Goal: Use online tool/utility: Use online tool/utility

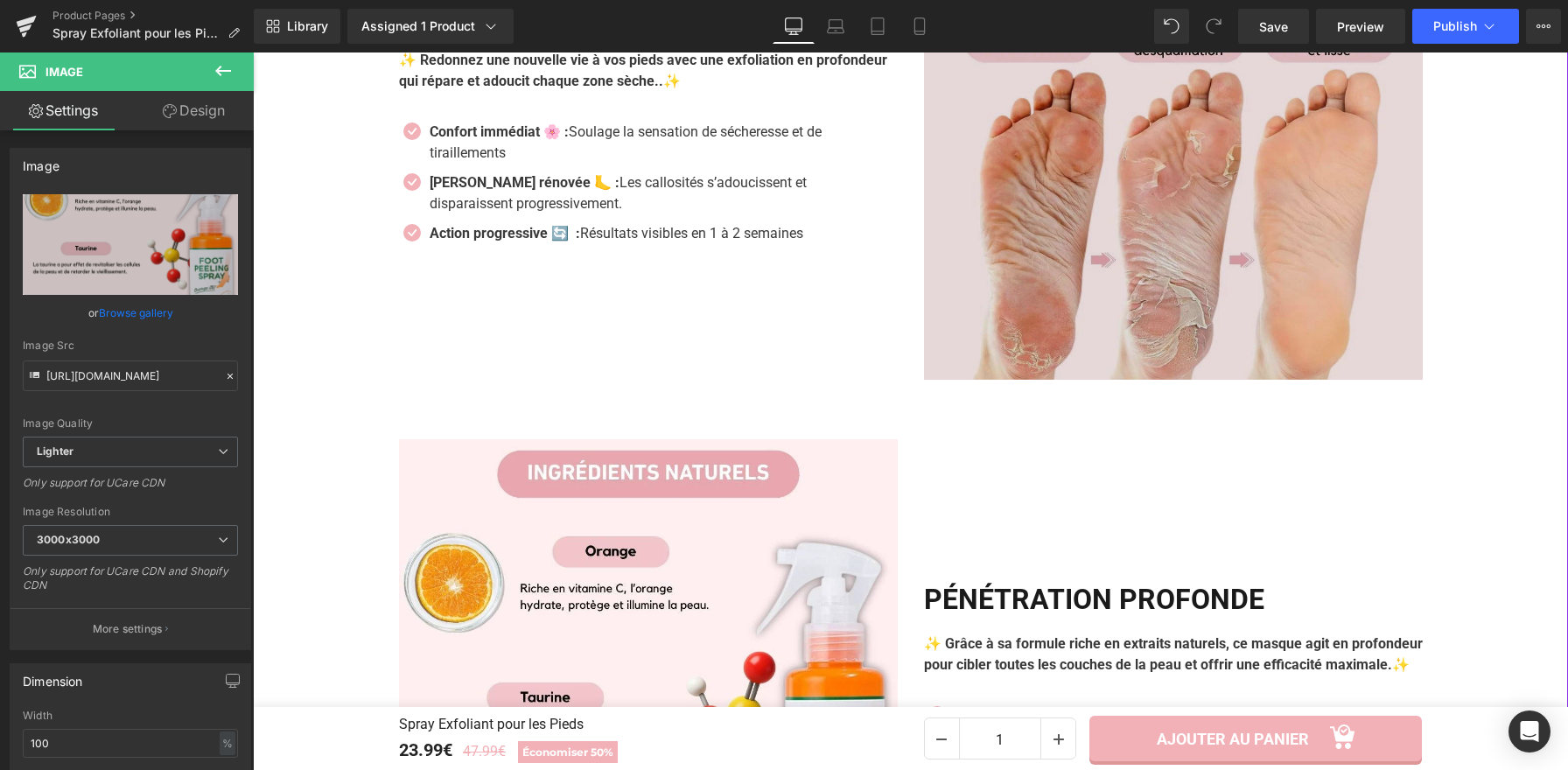
scroll to position [2130, 0]
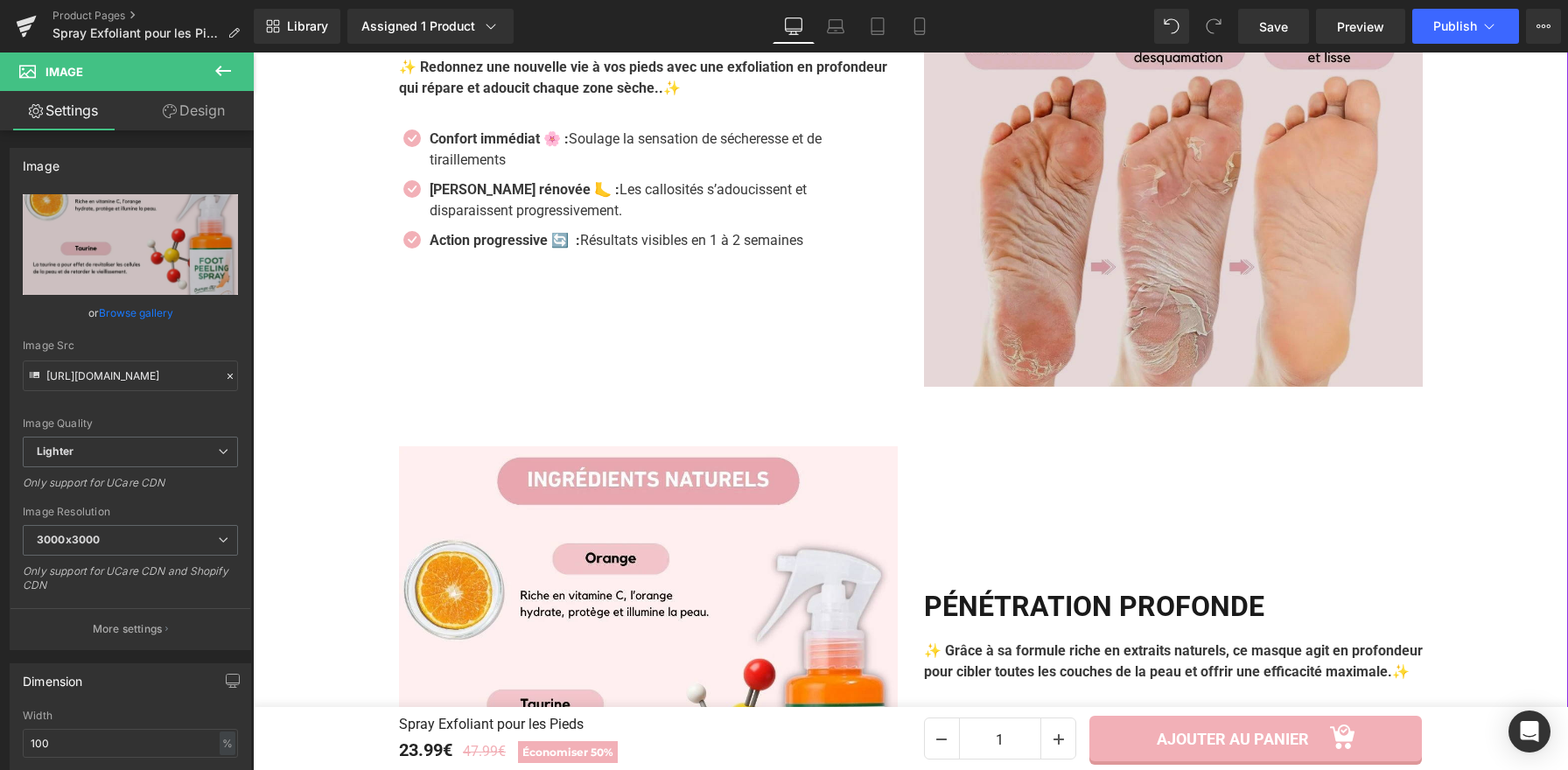
click at [1032, 232] on img at bounding box center [1173, 137] width 499 height 499
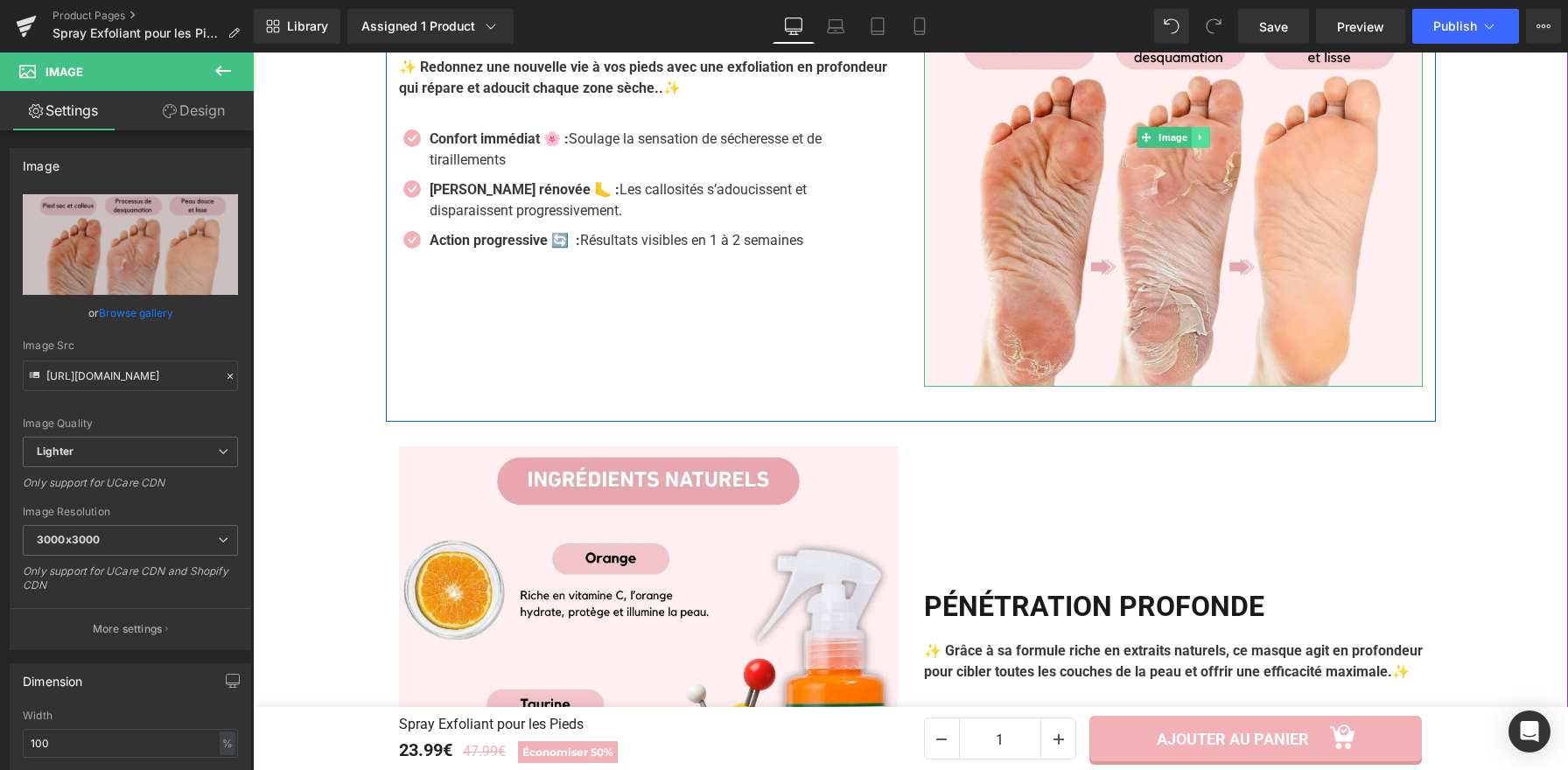
click at [1198, 139] on icon at bounding box center [1199, 136] width 3 height 6
click at [1204, 141] on icon at bounding box center [1208, 137] width 10 height 11
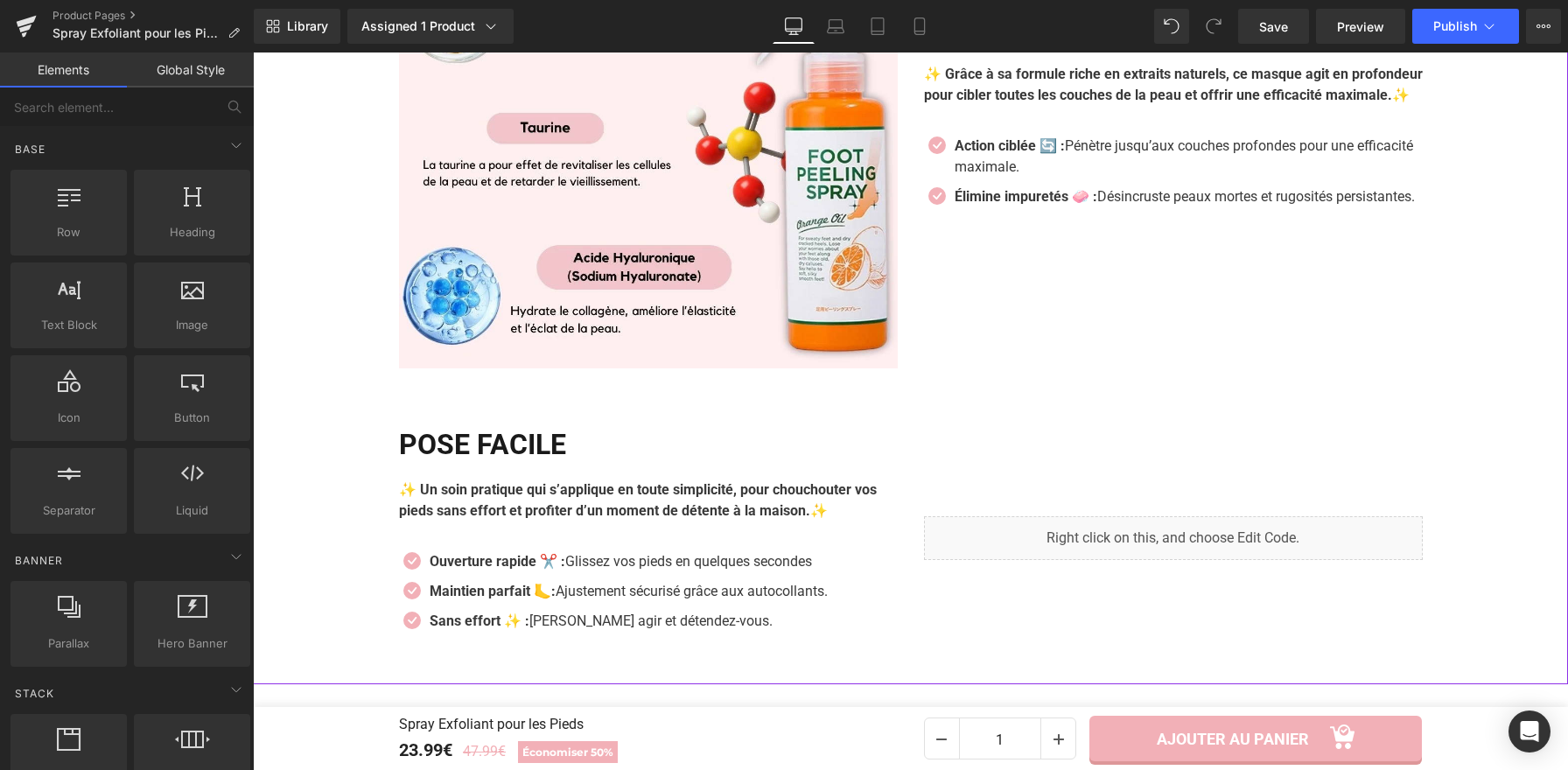
scroll to position [2718, 0]
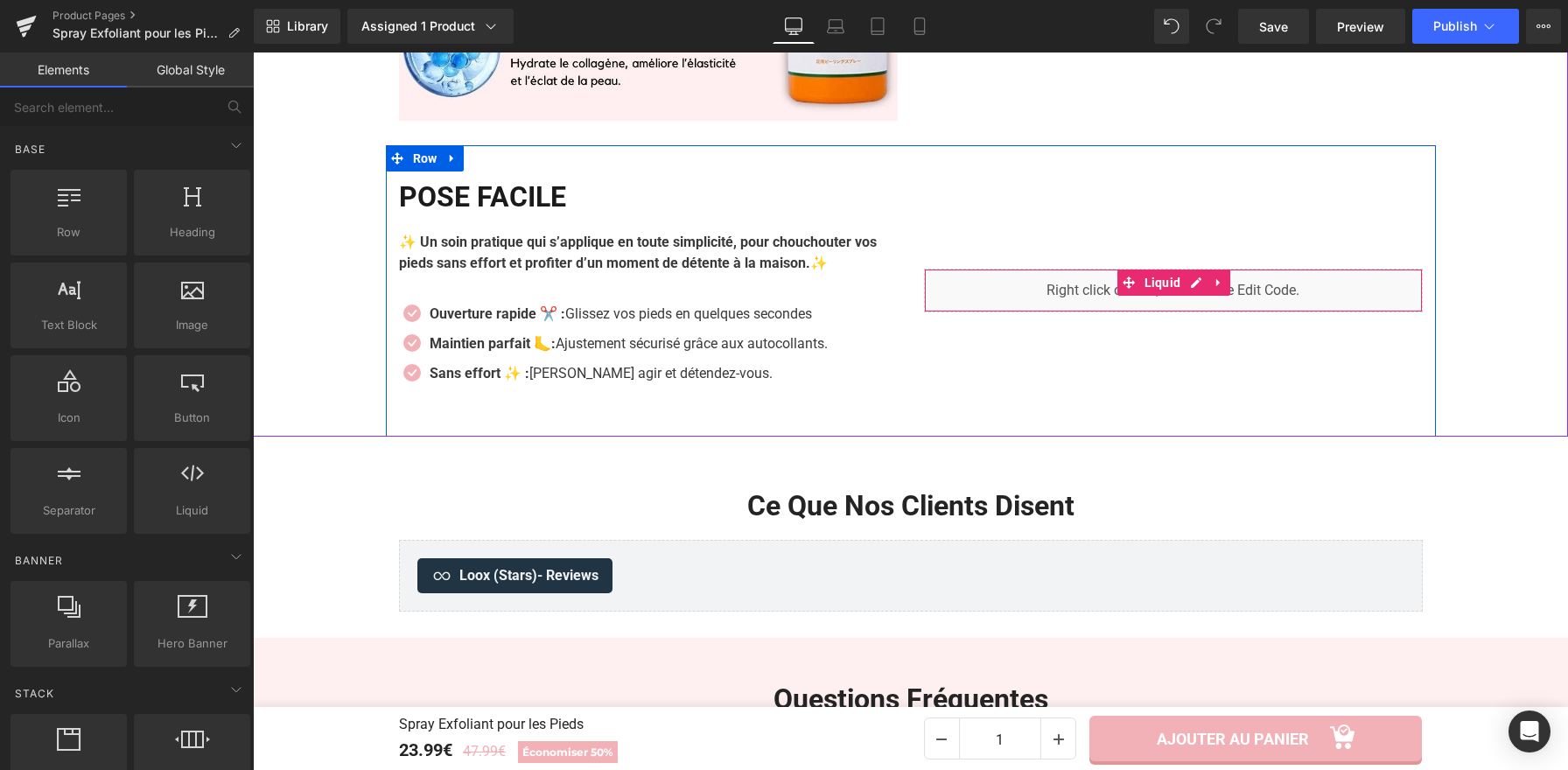
click at [1196, 288] on div "Liquid" at bounding box center [1173, 290] width 499 height 43
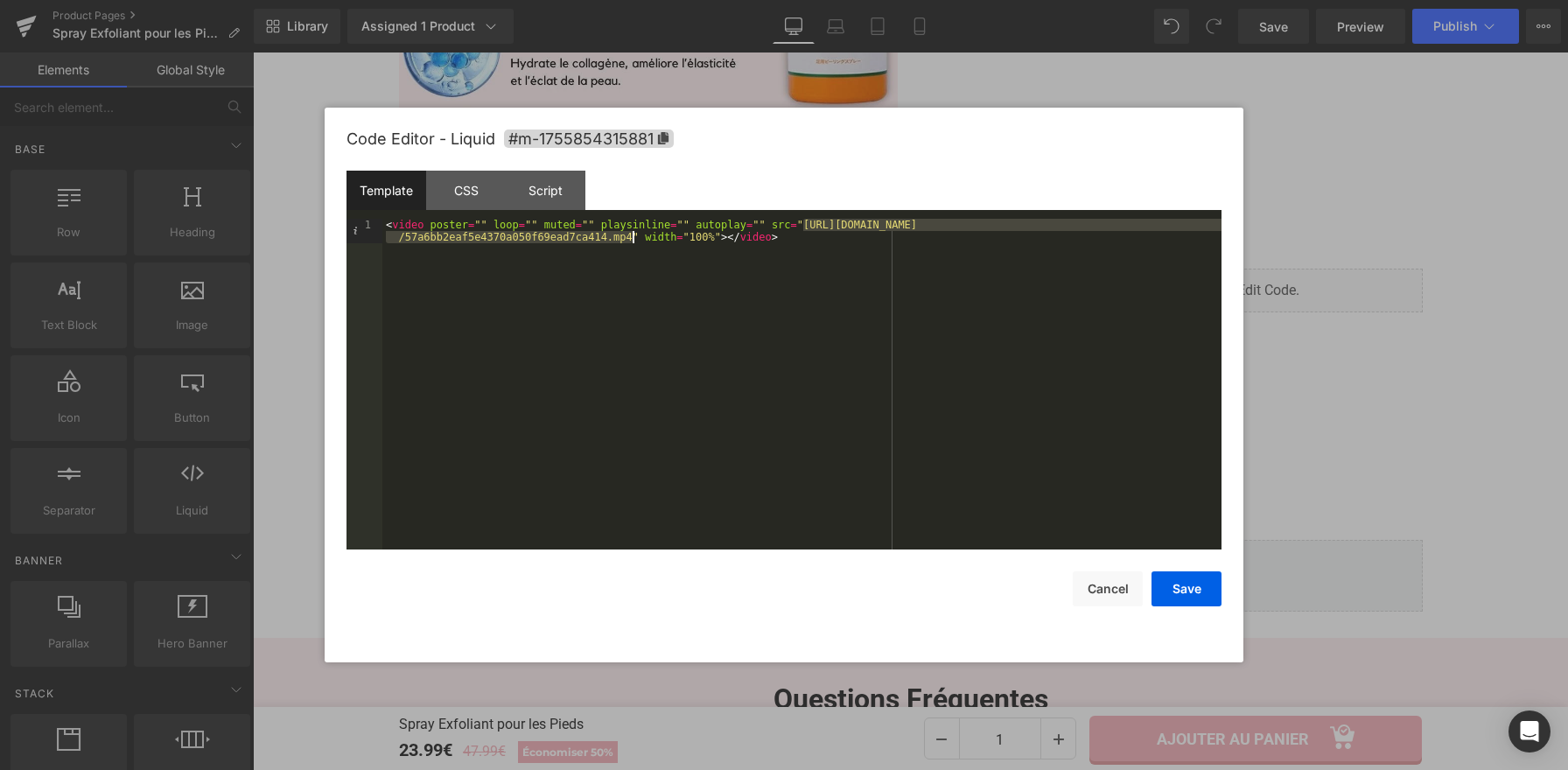
drag, startPoint x: 803, startPoint y: 224, endPoint x: 630, endPoint y: 239, distance: 173.6
click at [0, 0] on div "< video poster = "" loop = "" muted = "" playsinline = "" autoplay = "" src = "…" at bounding box center [0, 0] width 0 height 0
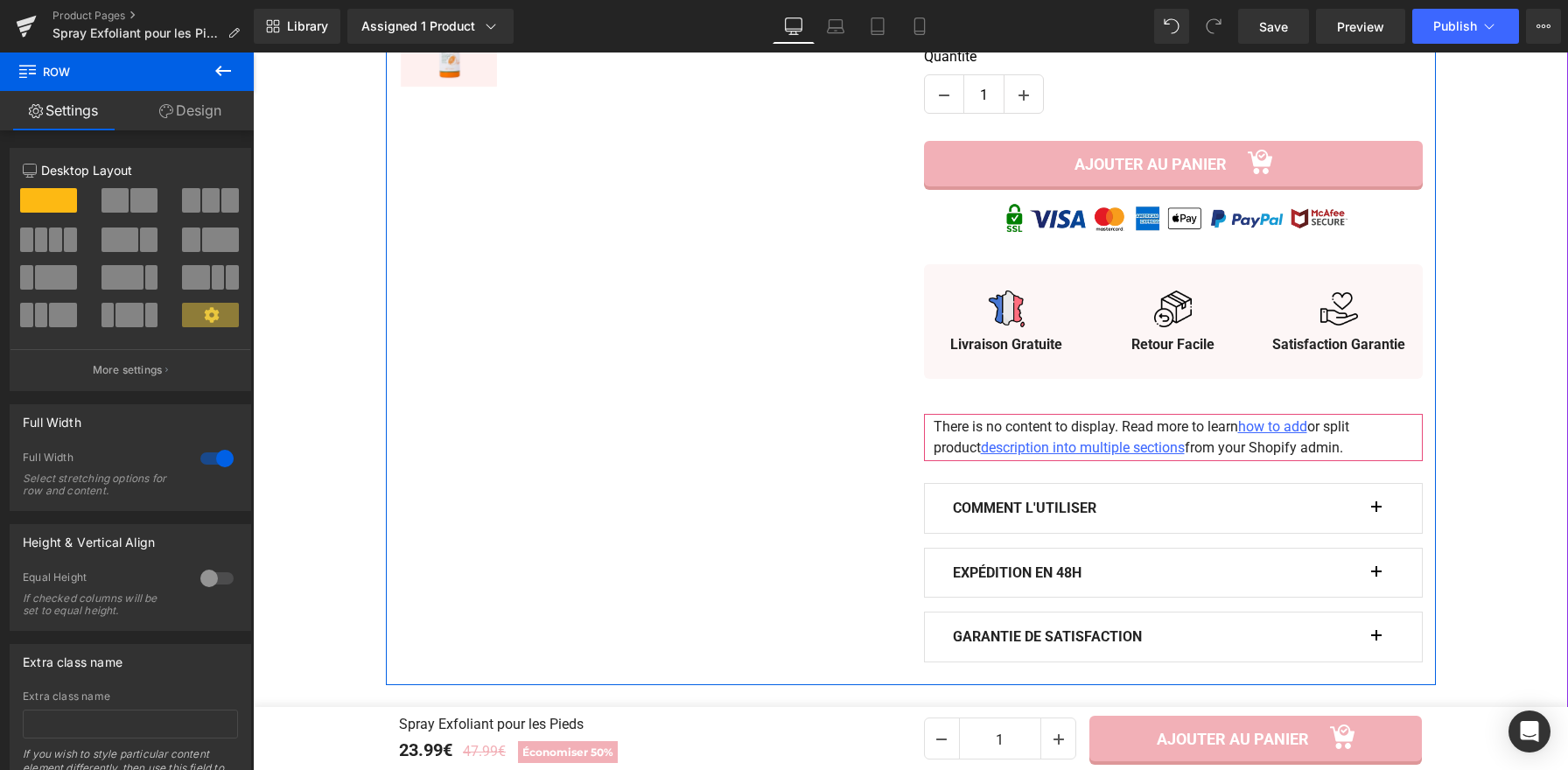
scroll to position [846, 0]
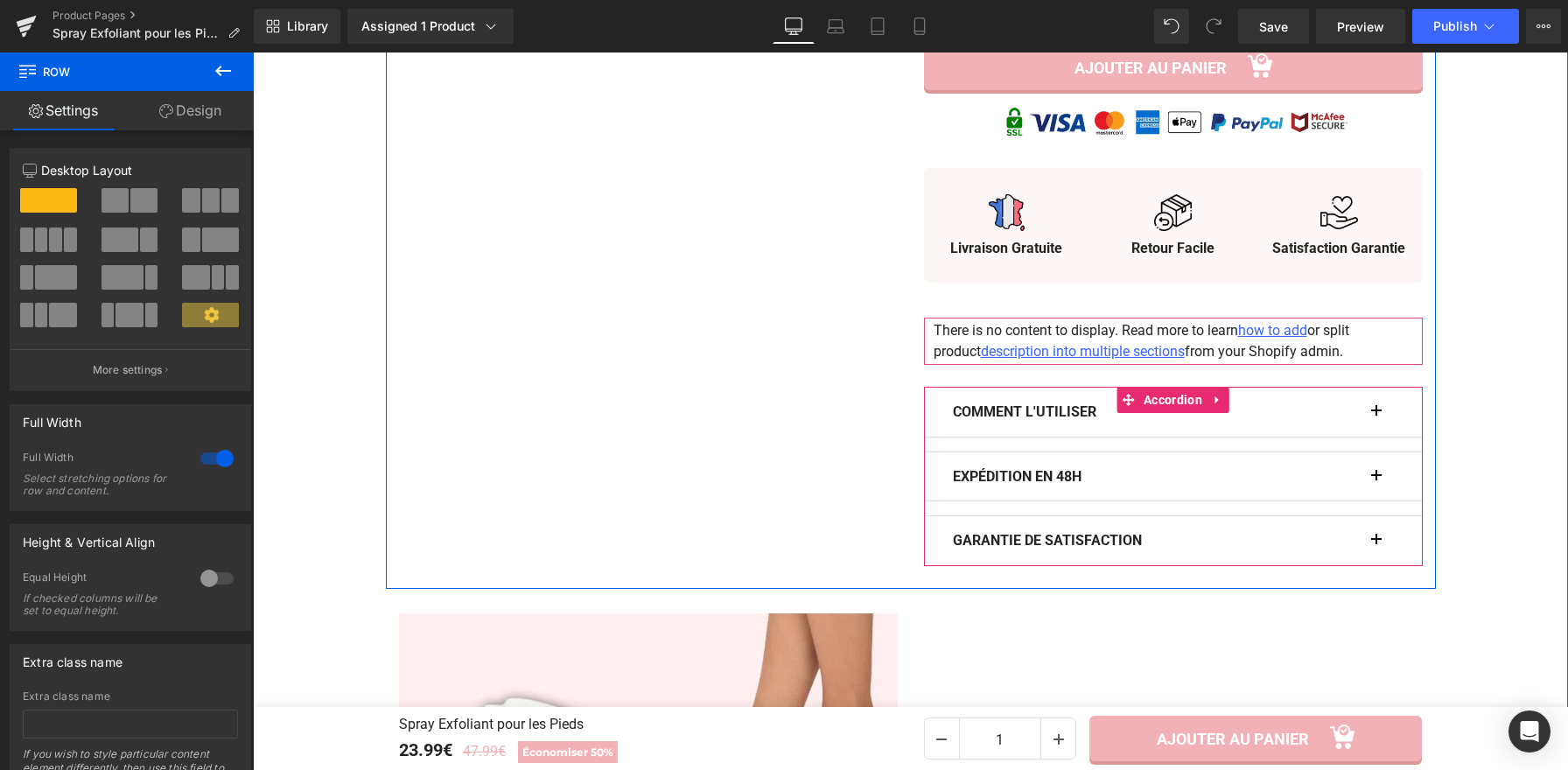
click at [1376, 415] on button "button" at bounding box center [1385, 411] width 18 height 49
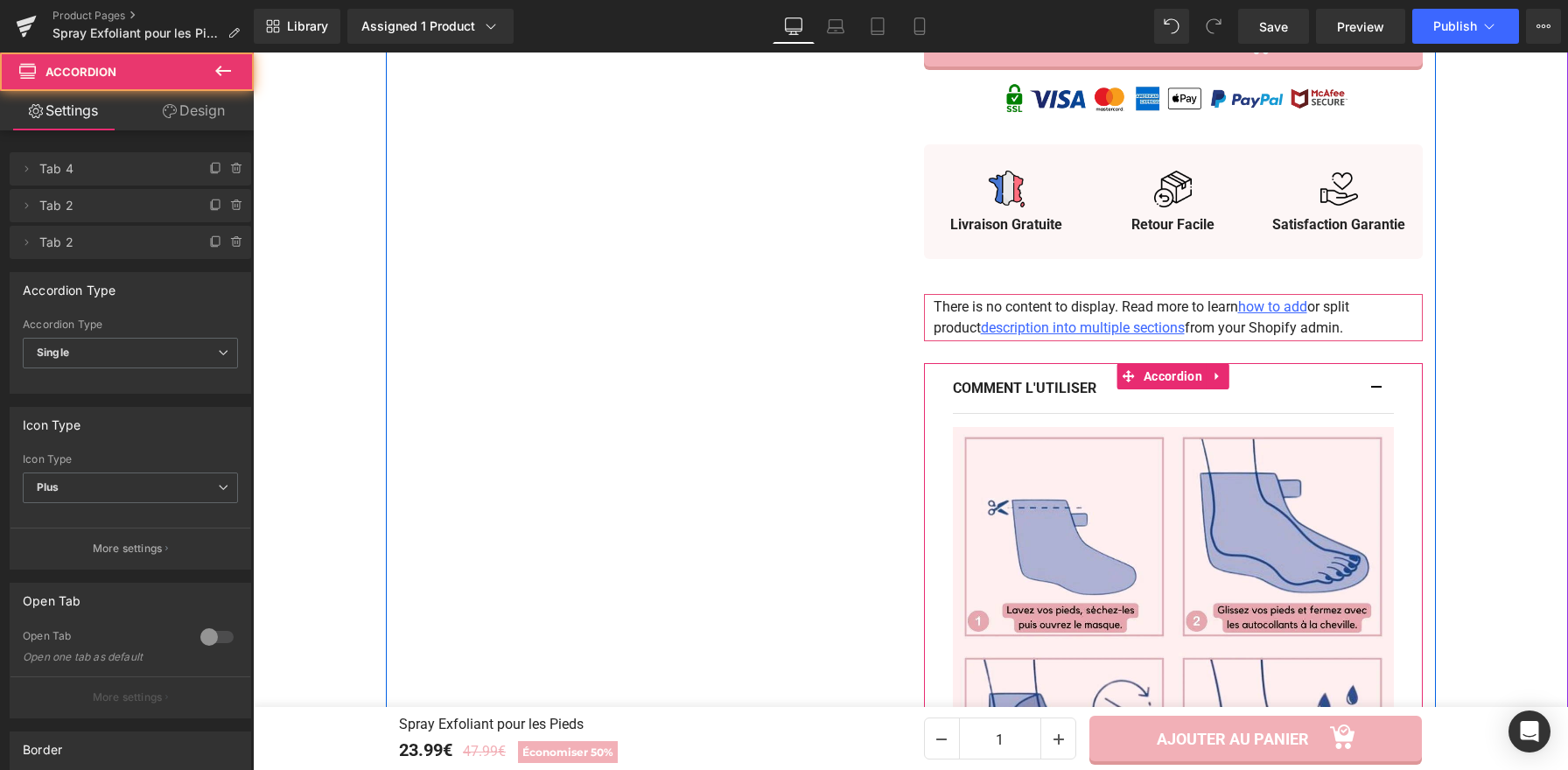
scroll to position [1145, 0]
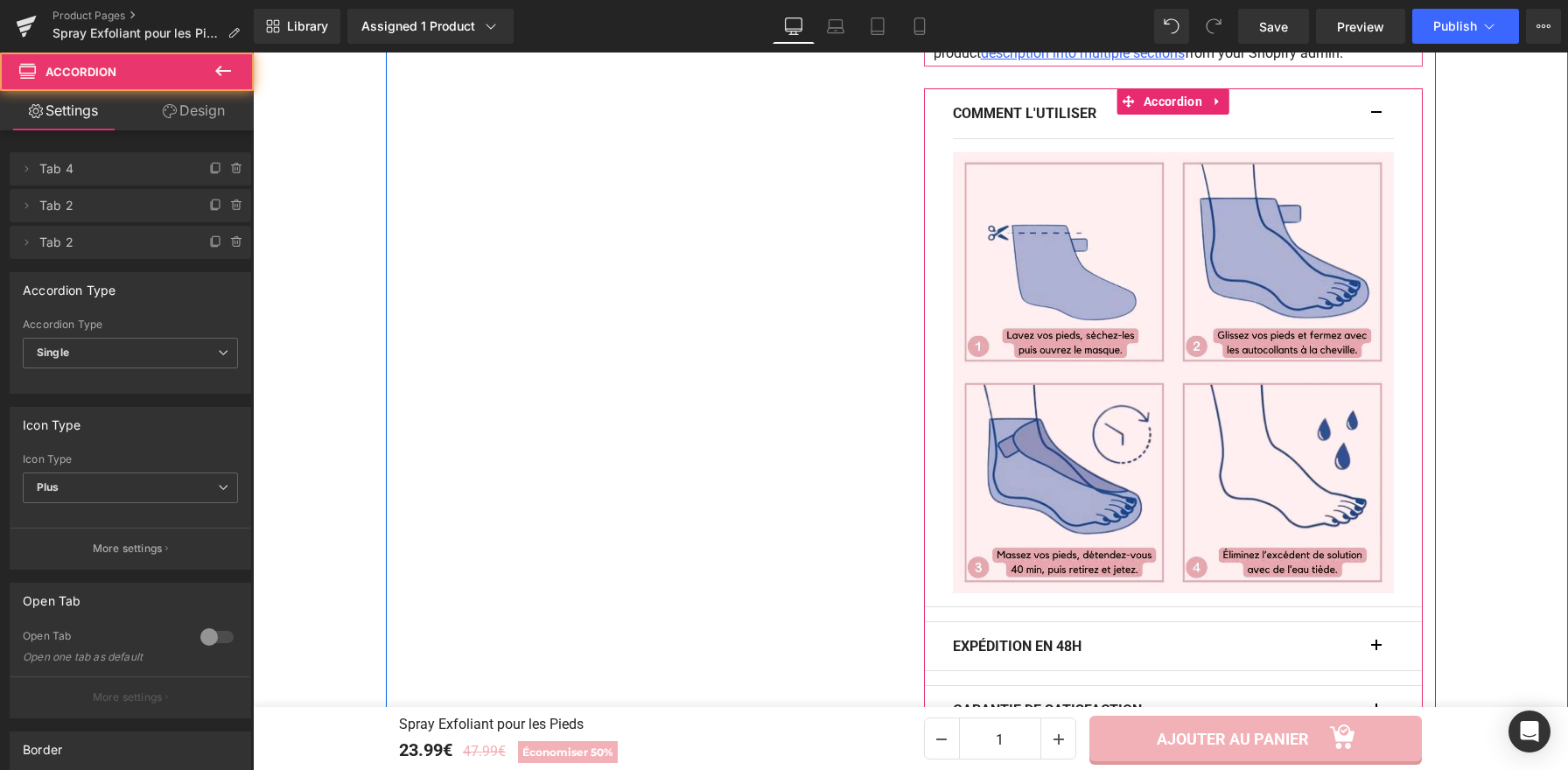
click at [1377, 119] on button "button" at bounding box center [1385, 113] width 18 height 49
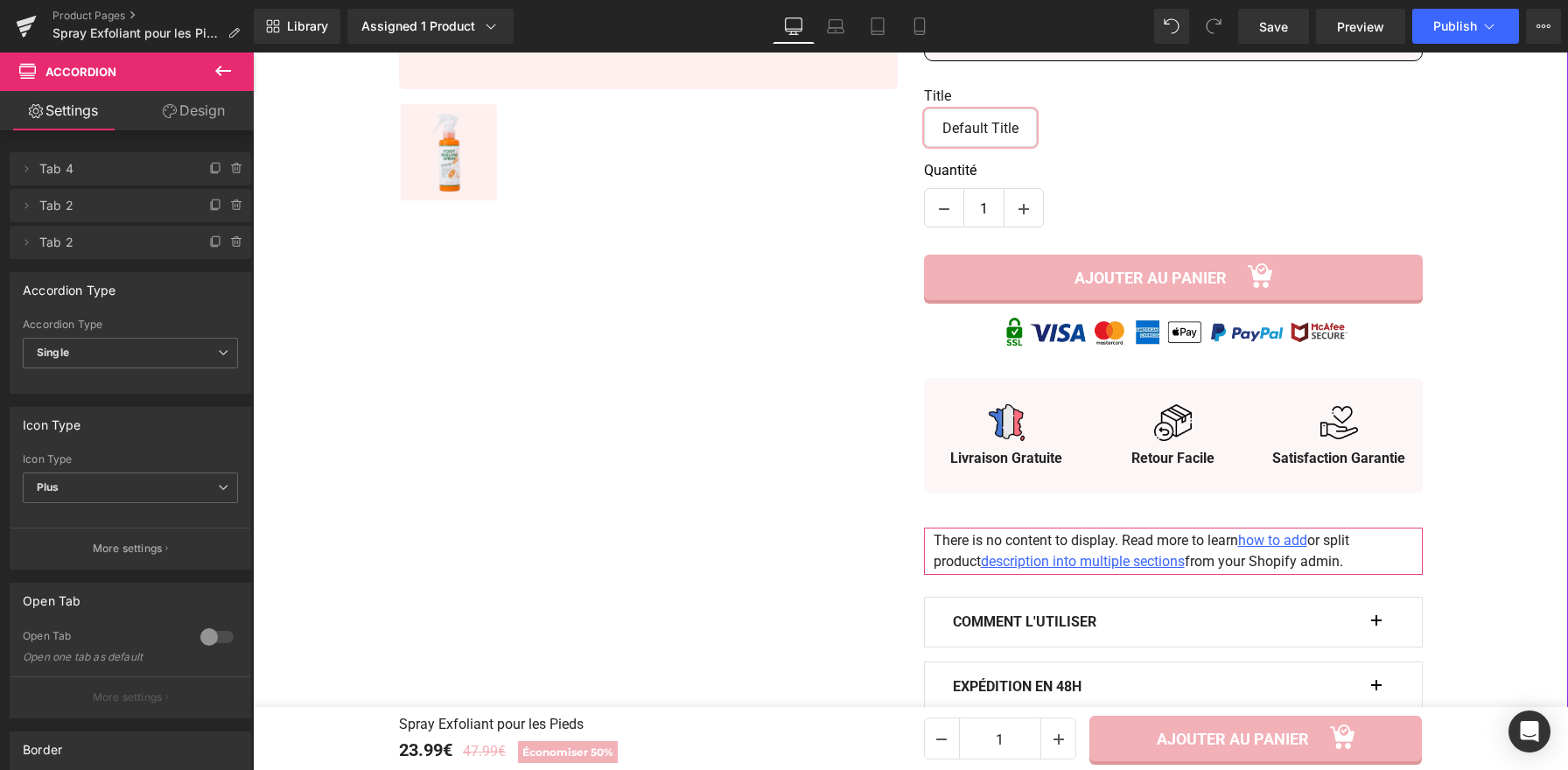
scroll to position [0, 0]
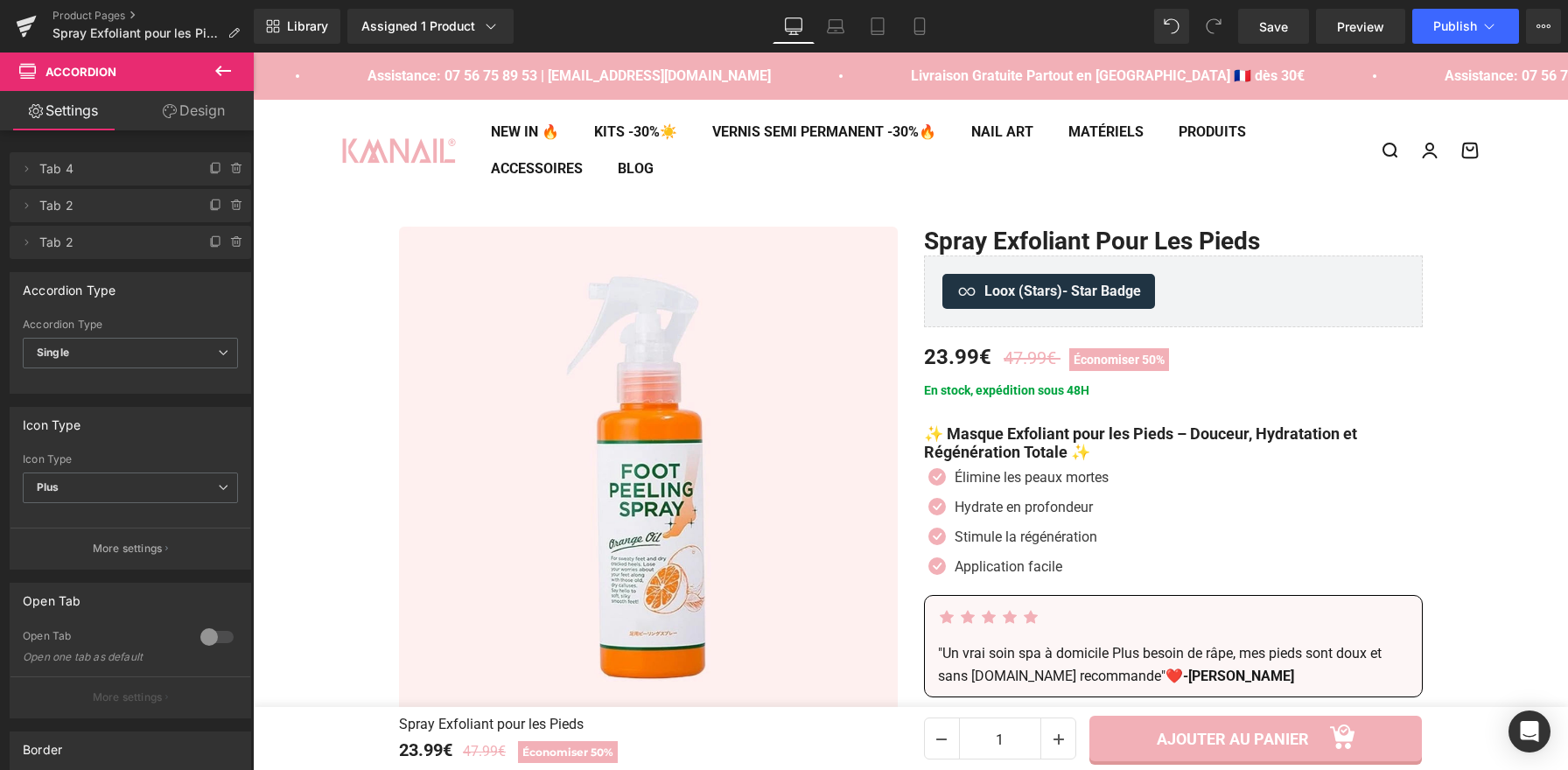
drag, startPoint x: 1261, startPoint y: 32, endPoint x: 1255, endPoint y: 44, distance: 13.4
click at [1262, 31] on span "Save" at bounding box center [1273, 27] width 29 height 19
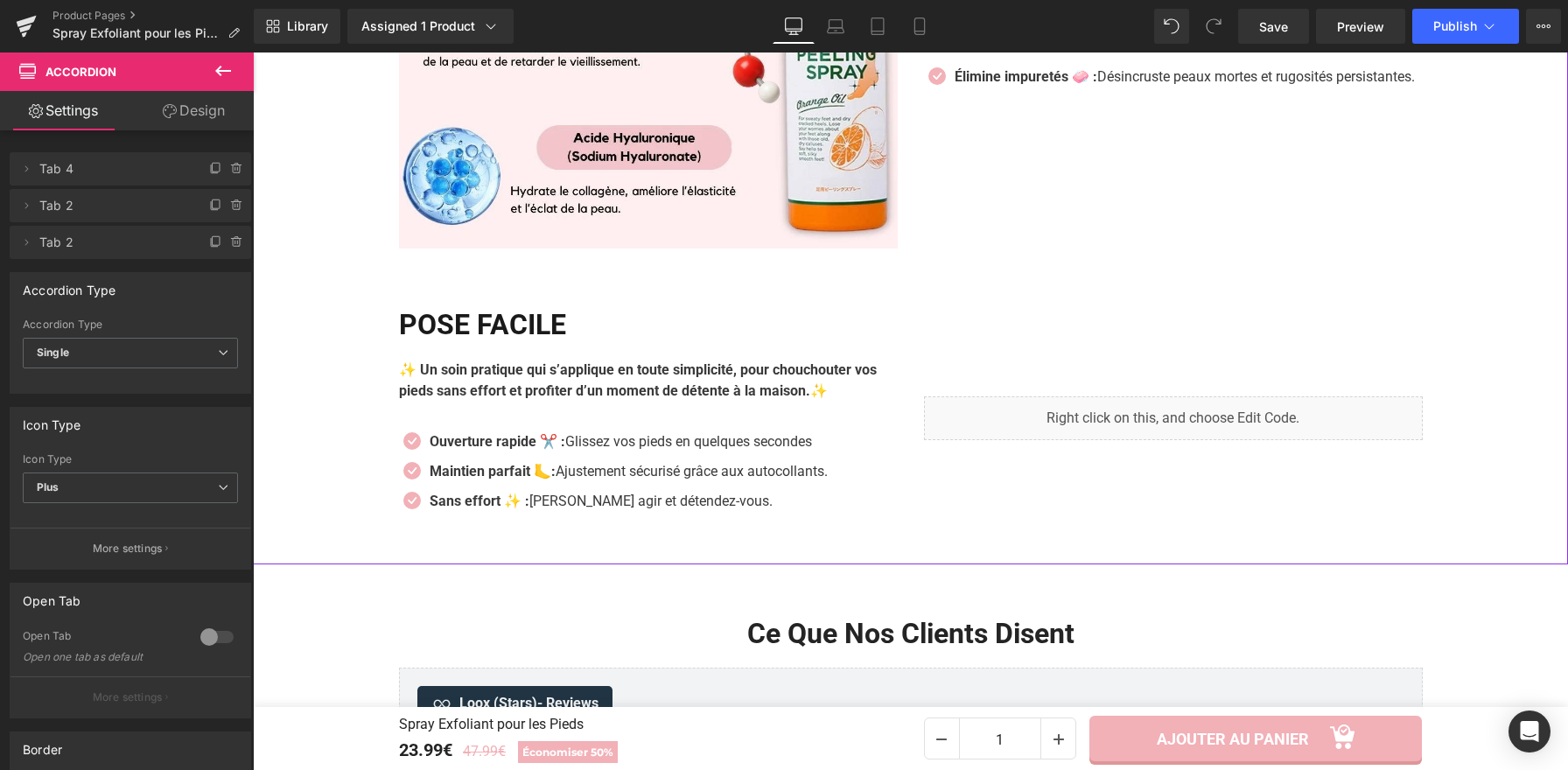
scroll to position [2611, 0]
